Goal: Task Accomplishment & Management: Use online tool/utility

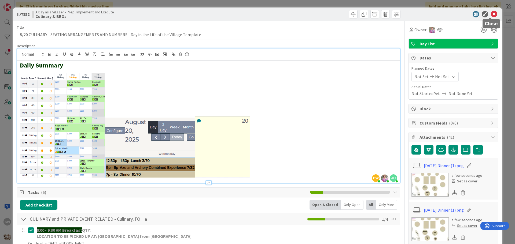
click at [491, 13] on icon at bounding box center [494, 14] width 6 height 6
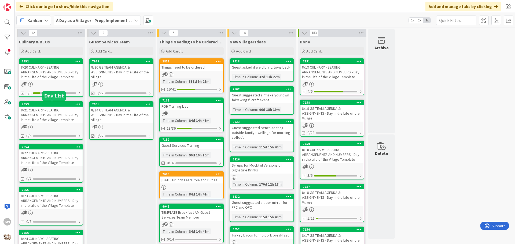
click at [42, 103] on div "7853" at bounding box center [52, 104] width 61 height 4
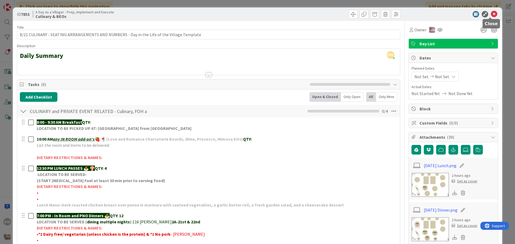
click at [491, 13] on icon at bounding box center [494, 14] width 6 height 6
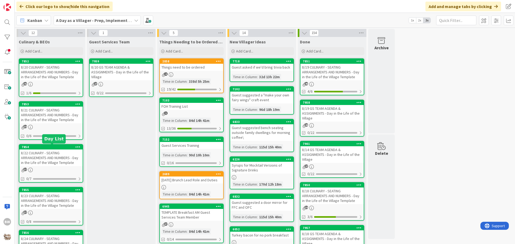
click at [46, 148] on div "7854" at bounding box center [52, 147] width 61 height 4
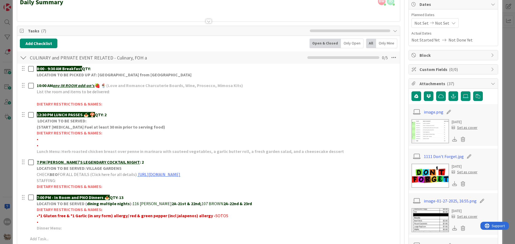
scroll to position [80, 0]
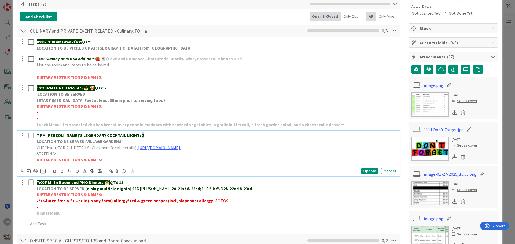
drag, startPoint x: 122, startPoint y: 133, endPoint x: 119, endPoint y: 135, distance: 4.5
click at [119, 135] on p "7 PM [PERSON_NAME]'S LEGENDARY COCKTAIL NIGHT : 2" at bounding box center [216, 135] width 359 height 6
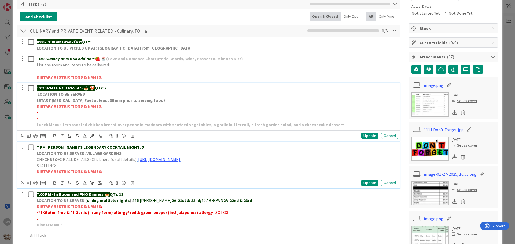
scroll to position [92, 0]
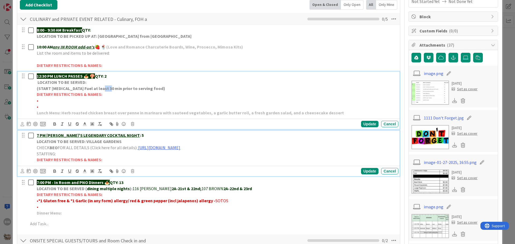
drag, startPoint x: 98, startPoint y: 88, endPoint x: 105, endPoint y: 88, distance: 7.8
click at [105, 88] on div "12:30 PM LUNCH PASSES 🍝 🍄 QTY: 2 LOCATION TO BE SERVED: (START [MEDICAL_DATA] F…" at bounding box center [217, 95] width 364 height 46
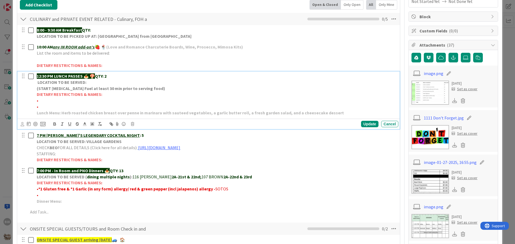
click at [99, 78] on strong "QTY: 2" at bounding box center [101, 75] width 12 height 5
click at [100, 75] on strong "QTY: 2" at bounding box center [101, 75] width 12 height 5
drag, startPoint x: 97, startPoint y: 77, endPoint x: 110, endPoint y: 76, distance: 13.7
click at [110, 76] on p "12:30 PM LUNCH PASSES 🍝 🍄 QTY: 2" at bounding box center [216, 76] width 359 height 6
copy strong "QTY: 2"
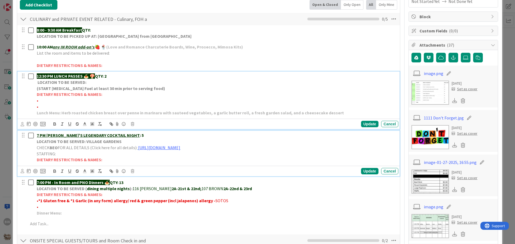
click at [118, 135] on strong "7 PM [PERSON_NAME]'S LEGENDARY COCKTAIL NIGHT : 5" at bounding box center [90, 135] width 107 height 5
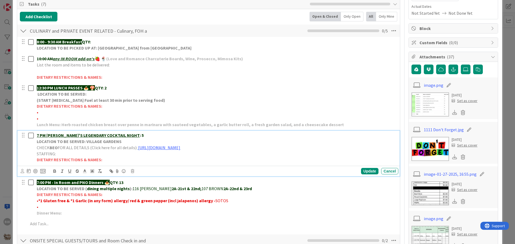
paste div
click at [367, 171] on div "Update" at bounding box center [369, 171] width 17 height 6
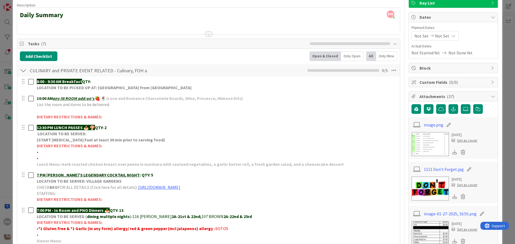
scroll to position [0, 0]
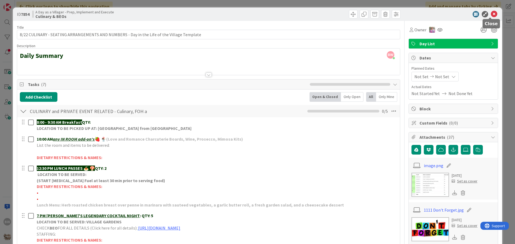
click at [491, 15] on icon at bounding box center [494, 14] width 6 height 6
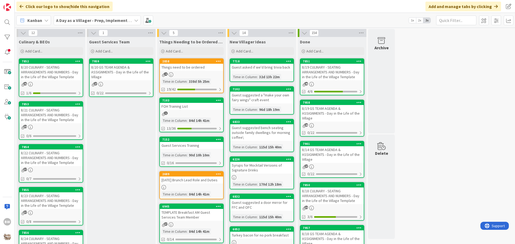
click at [47, 193] on div "8/23 CULINARY - SEATING ARRANGEMENTS AND NUMBERS - Day in the Life of the Villa…" at bounding box center [50, 201] width 63 height 17
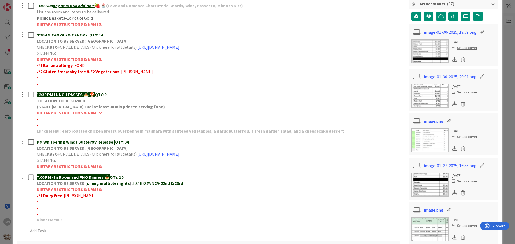
scroll to position [134, 0]
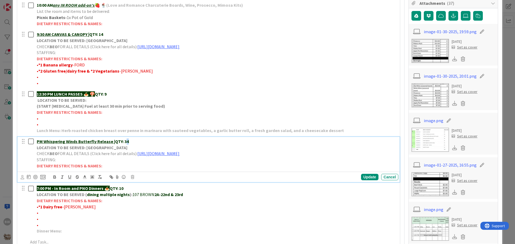
click at [125, 141] on strong "PM Whispering Winds Butterfly Release | QTY: 34" at bounding box center [83, 141] width 92 height 5
click at [364, 177] on div "Update" at bounding box center [369, 177] width 17 height 6
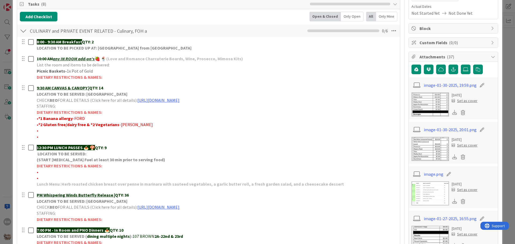
scroll to position [0, 0]
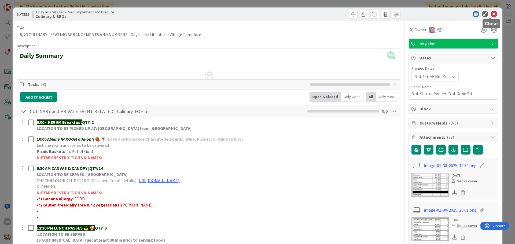
click at [491, 12] on icon at bounding box center [494, 14] width 6 height 6
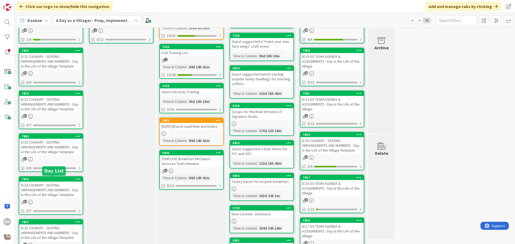
click at [47, 181] on div "7856" at bounding box center [52, 179] width 61 height 4
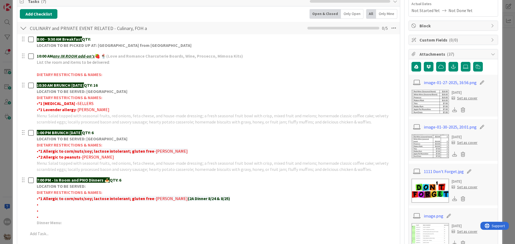
scroll to position [134, 0]
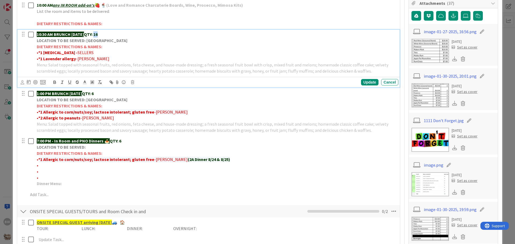
drag, startPoint x: 111, startPoint y: 34, endPoint x: 104, endPoint y: 34, distance: 7.0
click at [104, 34] on p "10:30 AM BRUNCH [DATE] QTY: 16" at bounding box center [216, 34] width 359 height 6
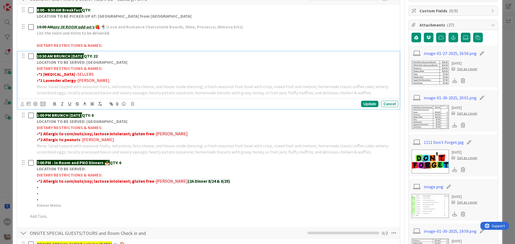
scroll to position [80, 0]
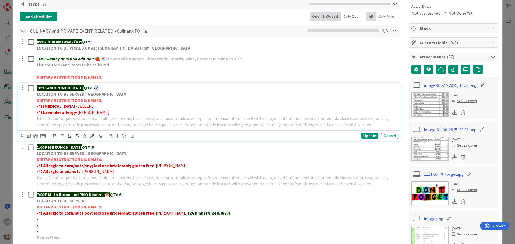
drag, startPoint x: 108, startPoint y: 87, endPoint x: 106, endPoint y: 88, distance: 2.9
click at [106, 88] on p "10:30 AM BRUNCH [DATE] QTY: 22" at bounding box center [216, 88] width 359 height 6
click at [369, 137] on div "Update" at bounding box center [369, 136] width 17 height 6
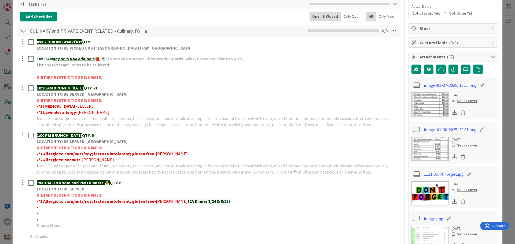
scroll to position [0, 0]
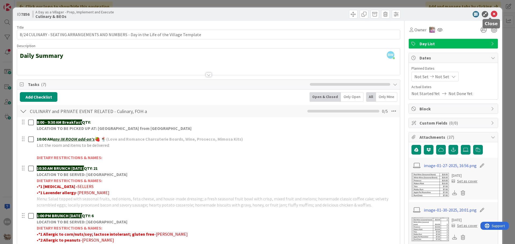
click at [492, 12] on icon at bounding box center [494, 14] width 6 height 6
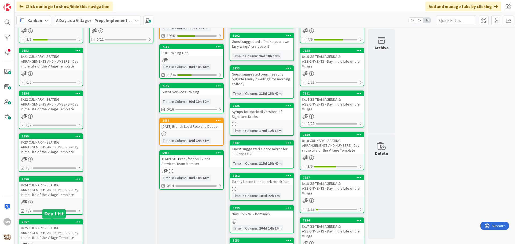
click at [45, 221] on div "7857" at bounding box center [52, 222] width 61 height 4
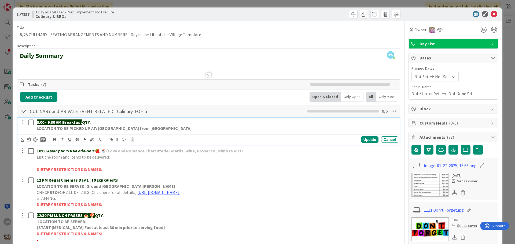
click at [103, 121] on p "8:00 - 9:30 AM Breakfast QTY:" at bounding box center [216, 122] width 359 height 6
click at [367, 141] on div "Update" at bounding box center [369, 139] width 17 height 6
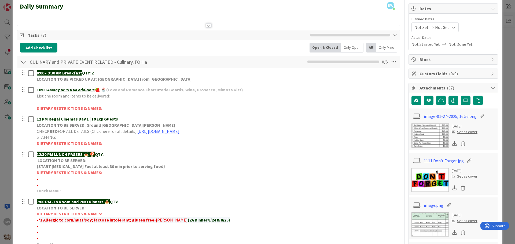
scroll to position [80, 0]
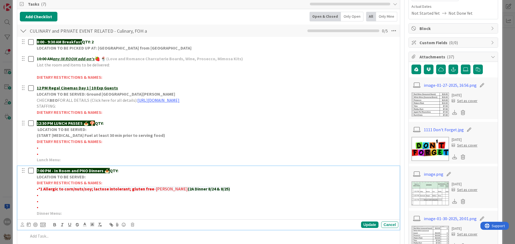
click at [130, 170] on p "7:00 PM - In Room and PNO Dinners 🍝 QTY:" at bounding box center [216, 171] width 359 height 6
click at [371, 223] on div "Update" at bounding box center [369, 225] width 17 height 6
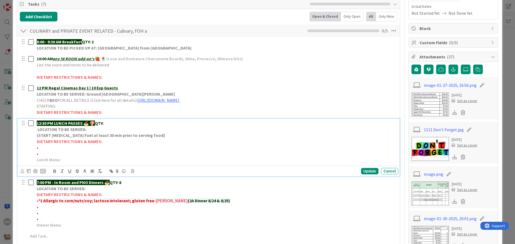
click at [107, 121] on p "12:30 PM LUNCH PASSES 🍝 🍄 QTY:" at bounding box center [216, 123] width 359 height 6
click at [363, 171] on div "Update" at bounding box center [369, 171] width 17 height 6
click at [43, 146] on p "•" at bounding box center [216, 148] width 359 height 6
drag, startPoint x: 84, startPoint y: 148, endPoint x: 37, endPoint y: 149, distance: 47.2
click at [37, 149] on span "•*1 Vegetarian/no shellfish - [PERSON_NAME]" at bounding box center [79, 147] width 85 height 5
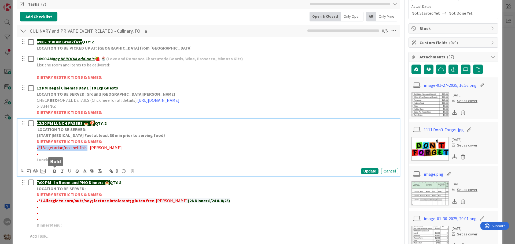
click at [54, 171] on icon "button" at bounding box center [55, 170] width 2 height 1
click at [370, 171] on div "Update" at bounding box center [369, 171] width 17 height 6
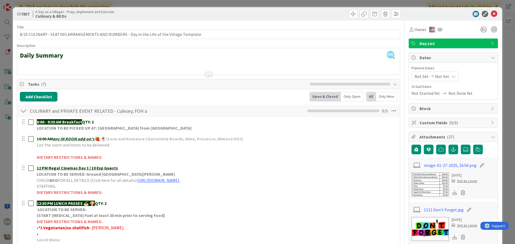
scroll to position [0, 0]
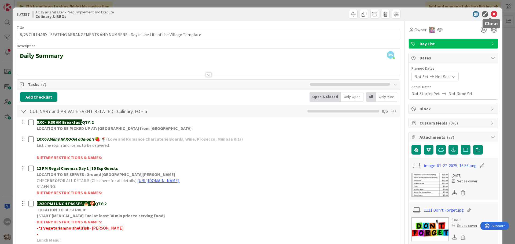
click at [493, 13] on icon at bounding box center [494, 14] width 6 height 6
